Goal: Information Seeking & Learning: Learn about a topic

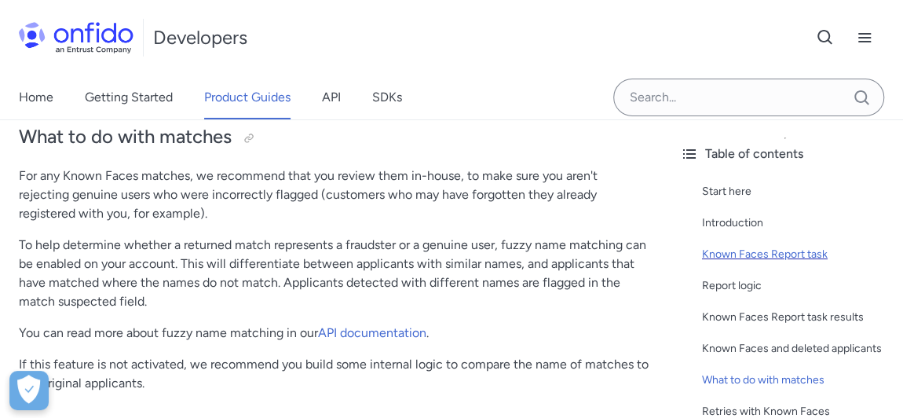
click at [808, 255] on div "Known Faces Report task" at bounding box center [796, 254] width 189 height 19
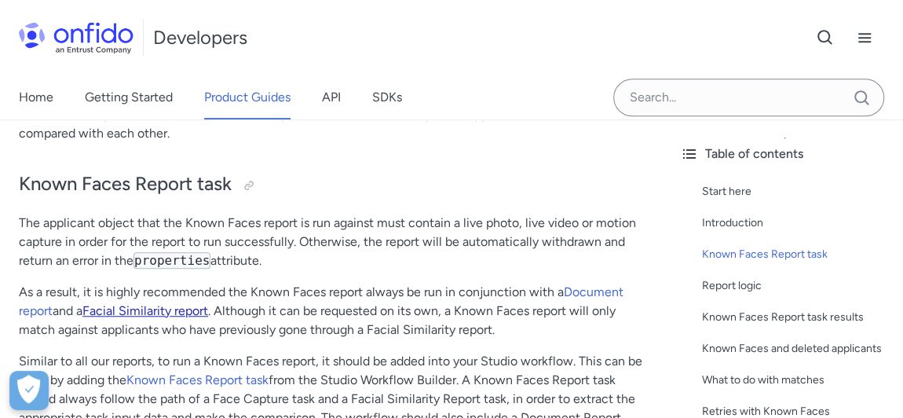
click at [196, 303] on link "Facial Similarity report" at bounding box center [145, 310] width 126 height 15
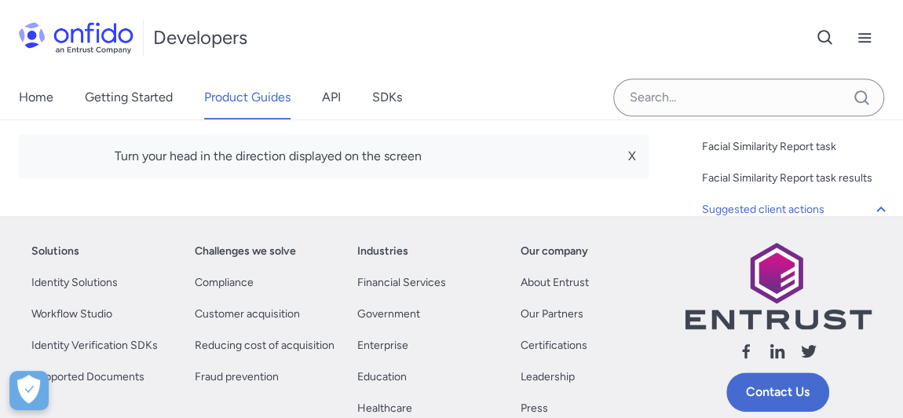
scroll to position [9039, 0]
